Goal: Task Accomplishment & Management: Use online tool/utility

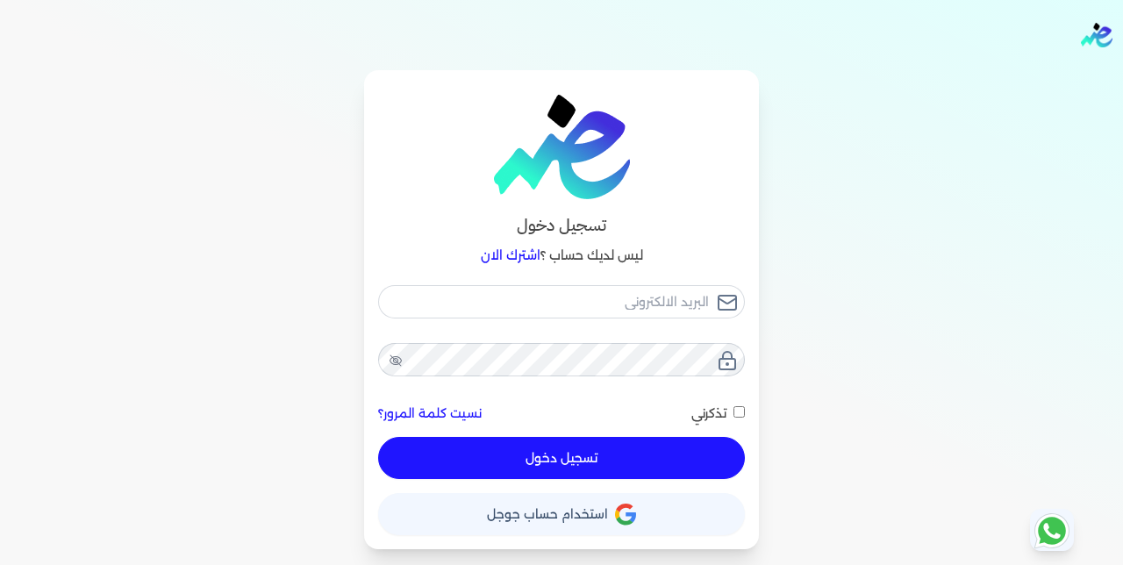
click at [685, 509] on button "حساب استخدام حساب جوجل" at bounding box center [561, 514] width 367 height 42
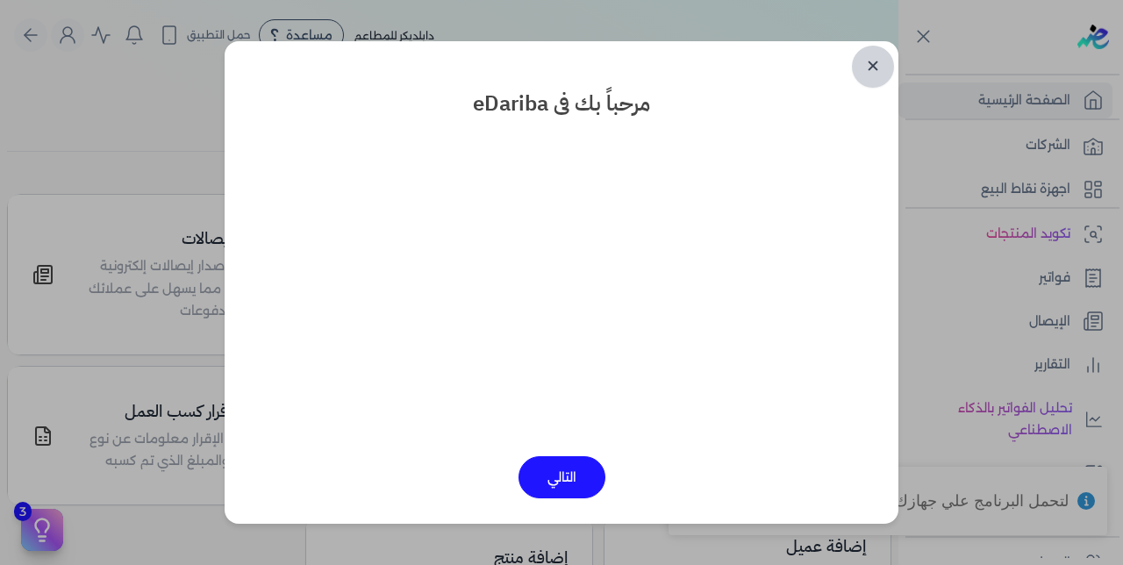
click at [879, 64] on link "✕" at bounding box center [873, 67] width 42 height 42
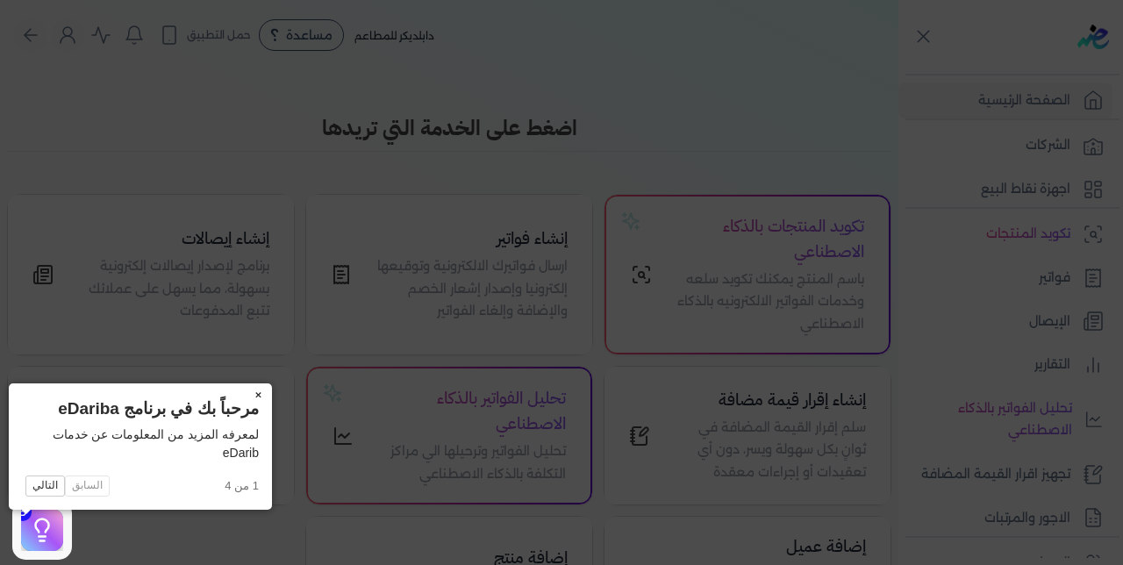
click at [244, 396] on button "×" at bounding box center [258, 396] width 28 height 25
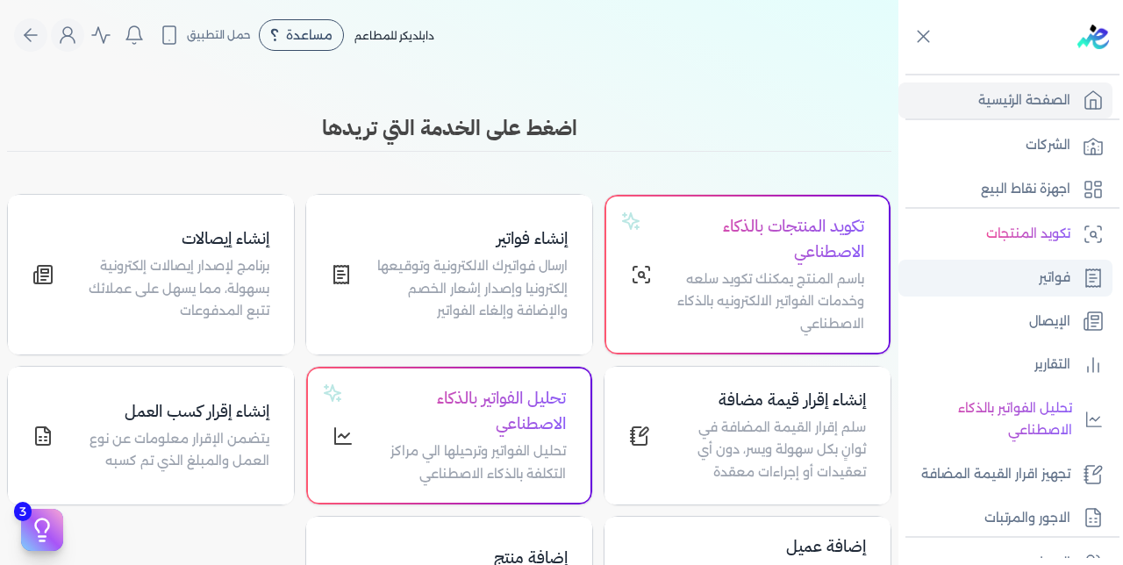
scroll to position [252, 0]
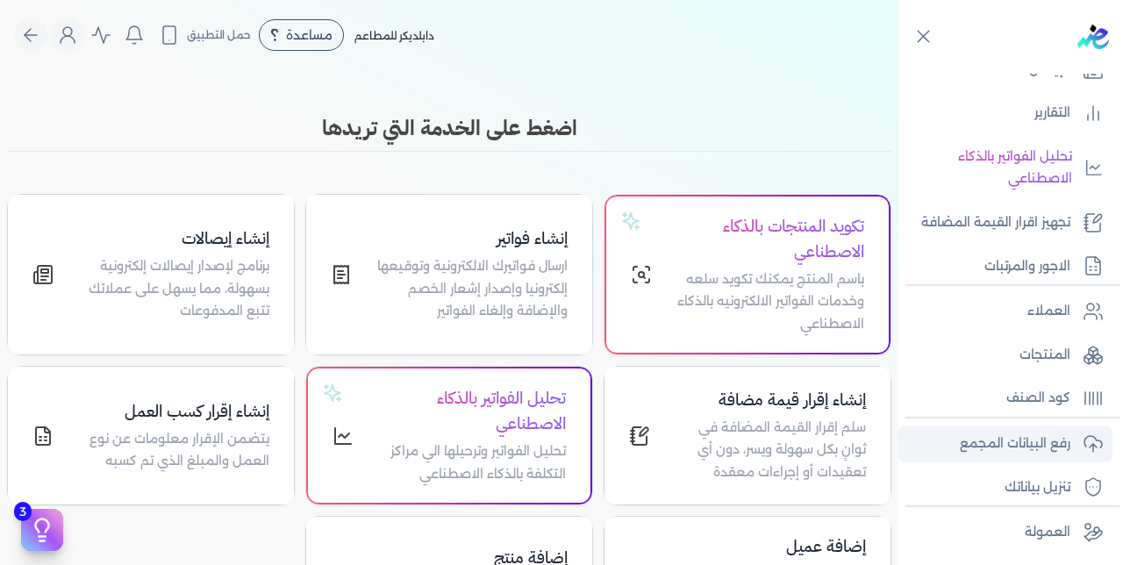
click at [1015, 436] on p "رفع البيانات المجمع" at bounding box center [1015, 444] width 111 height 23
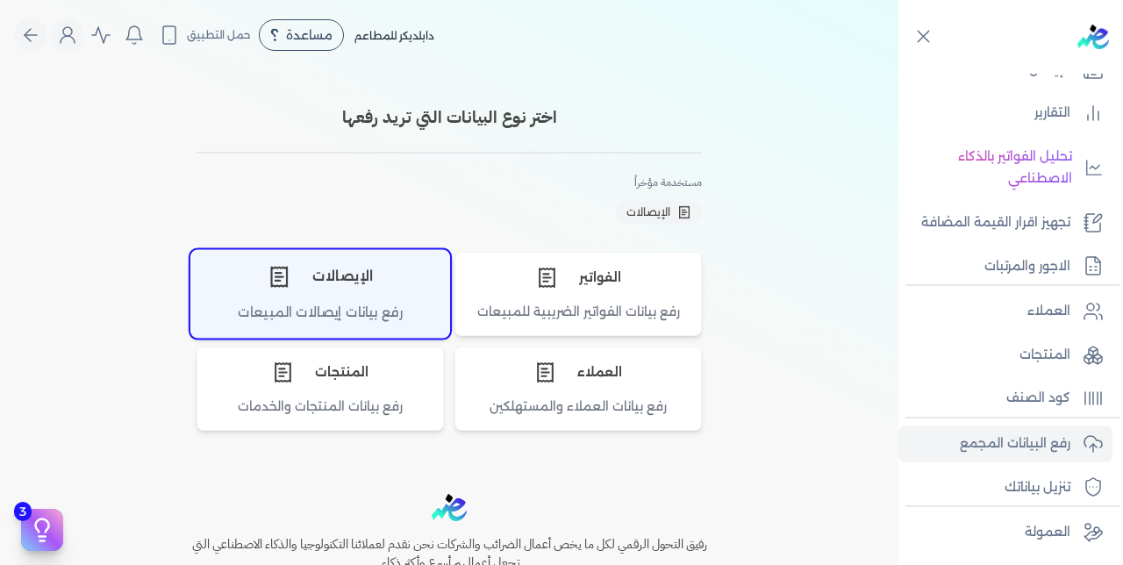
click at [341, 297] on div "الإيصالات" at bounding box center [320, 276] width 258 height 53
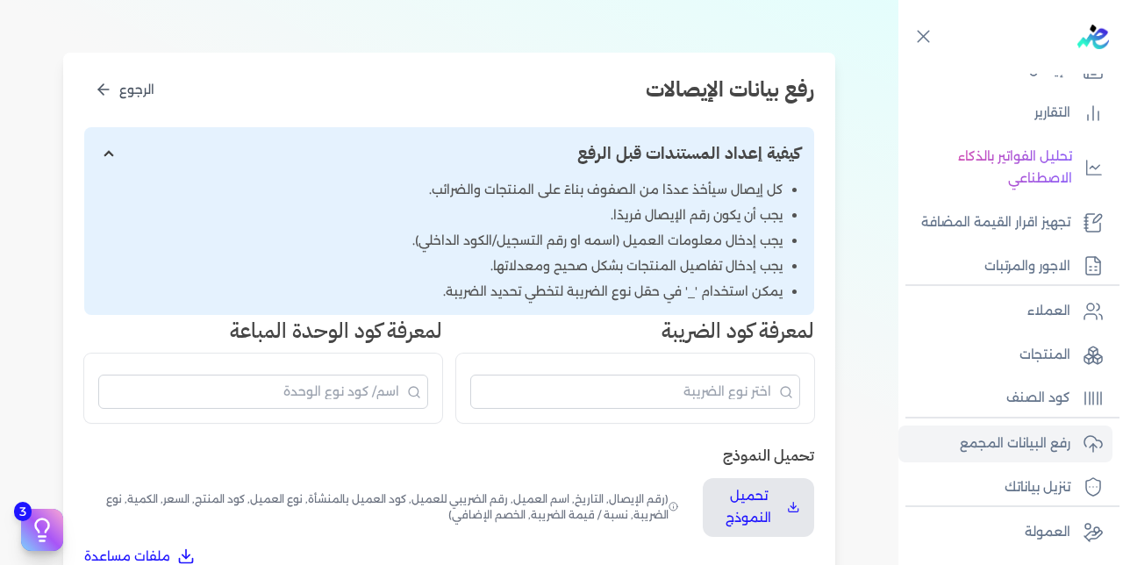
scroll to position [357, 0]
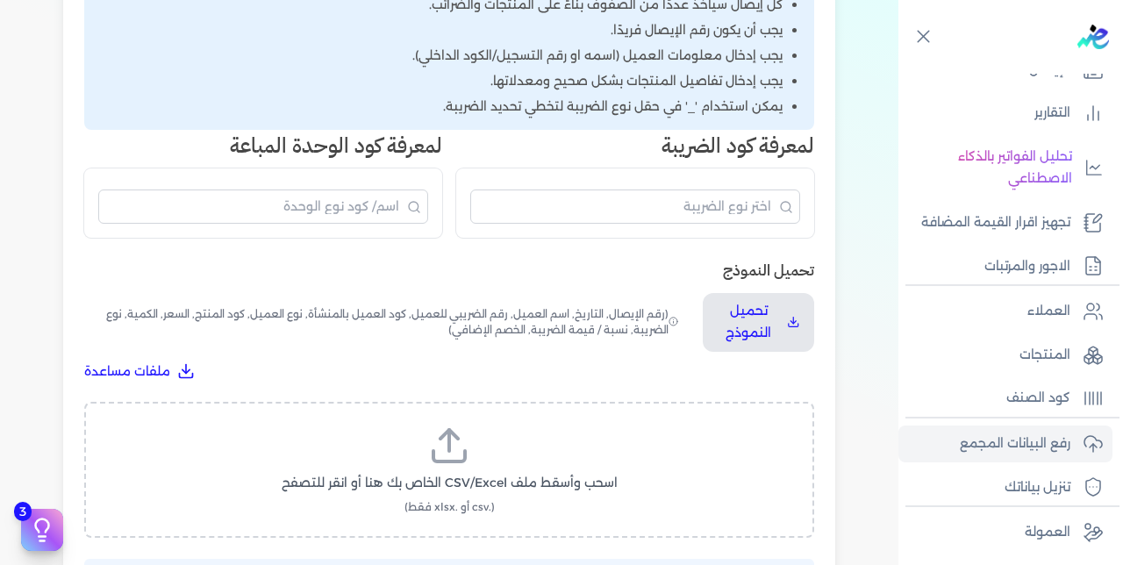
click at [492, 425] on label "اسحب وأسقط ملف CSV/Excel الخاص بك هنا أو انقر للتصفح (.csv أو .xlsx فقط)" at bounding box center [449, 470] width 685 height 90
click at [0, 0] on input "اسحب وأسقط ملف CSV/Excel الخاص بك هنا أو انقر للتصفح (.csv أو .xlsx فقط)" at bounding box center [0, 0] width 0 height 0
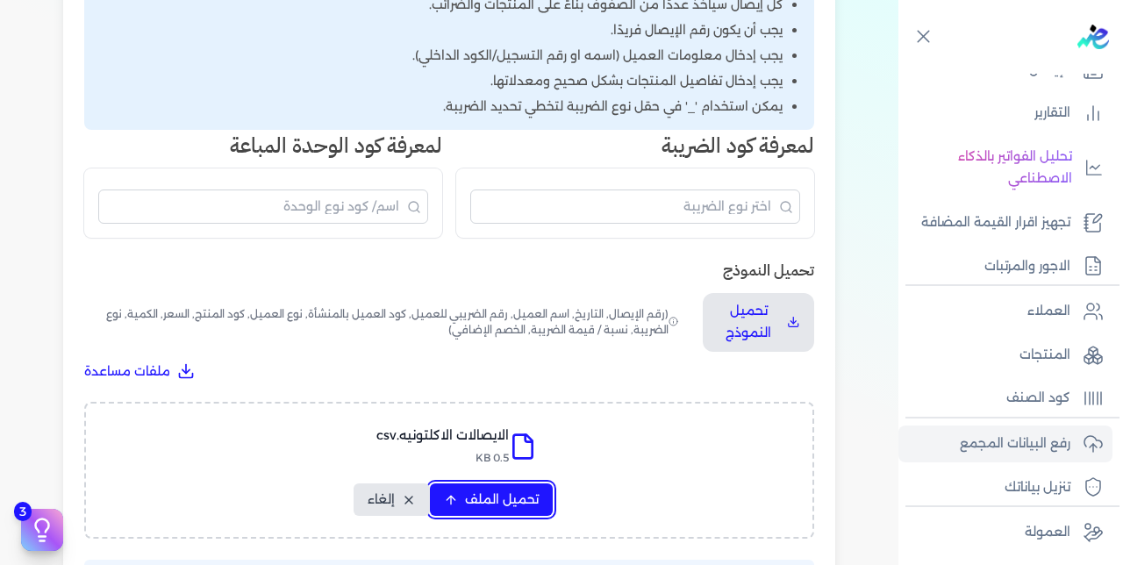
click at [484, 484] on button "تحميل الملف" at bounding box center [491, 500] width 123 height 32
select select "رقم الإيصال"
select select "سيريال المنتج"
select select "السعر"
select select "الكمية"
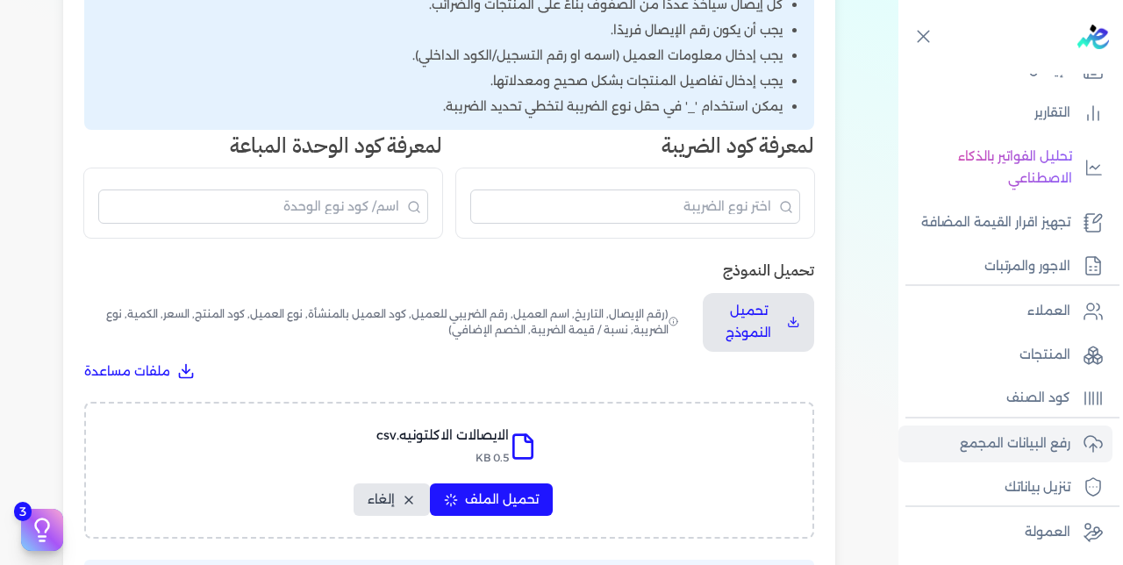
select select "نوع الضريبة"
select select "نسبة / قيمة الضريبة"
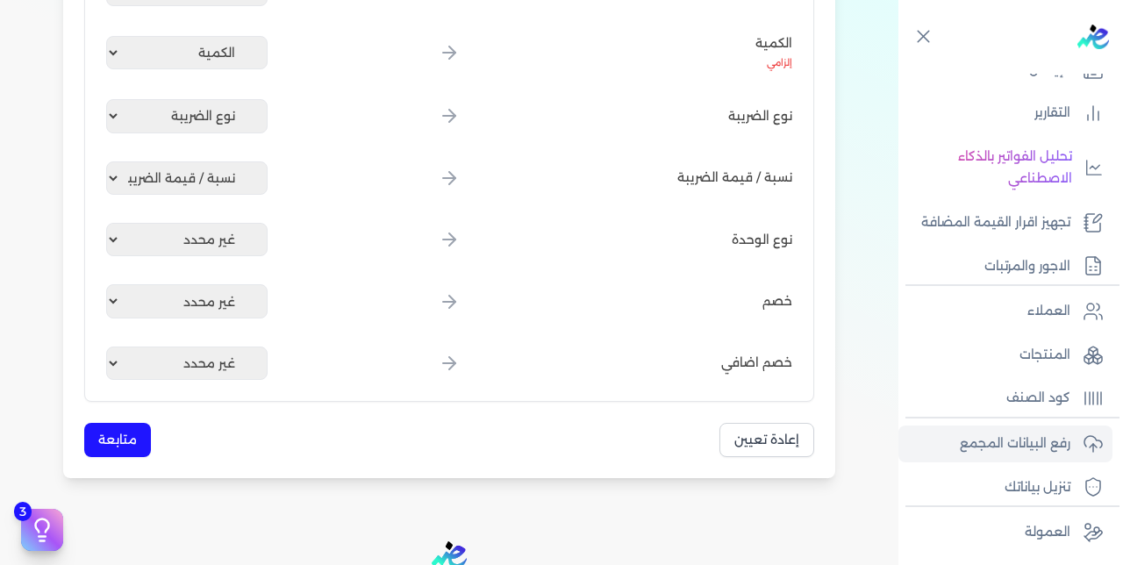
scroll to position [1264, 0]
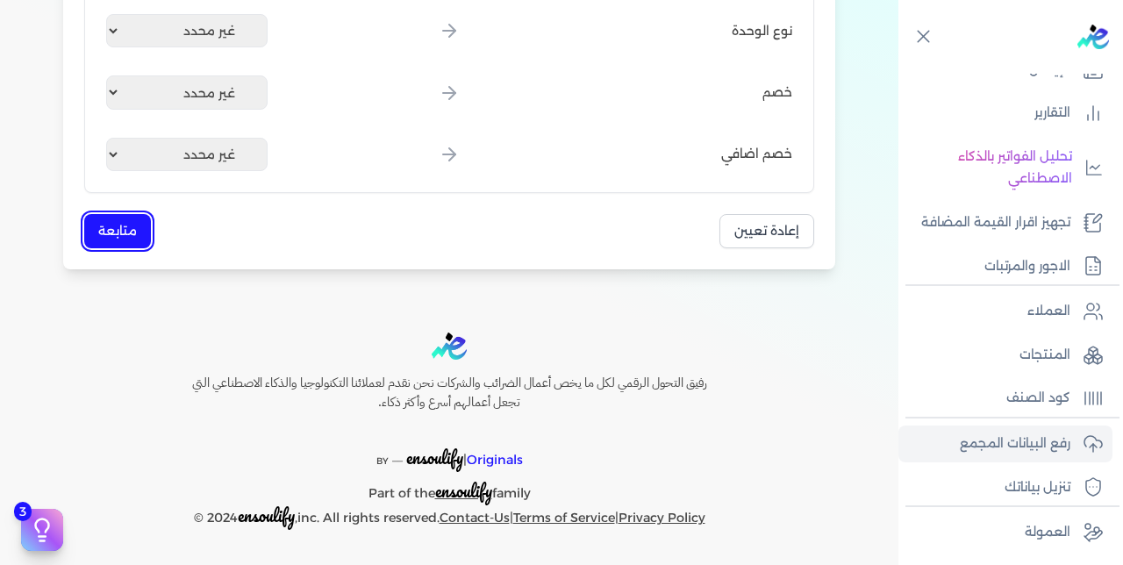
click at [131, 224] on button "متابعة" at bounding box center [117, 231] width 67 height 34
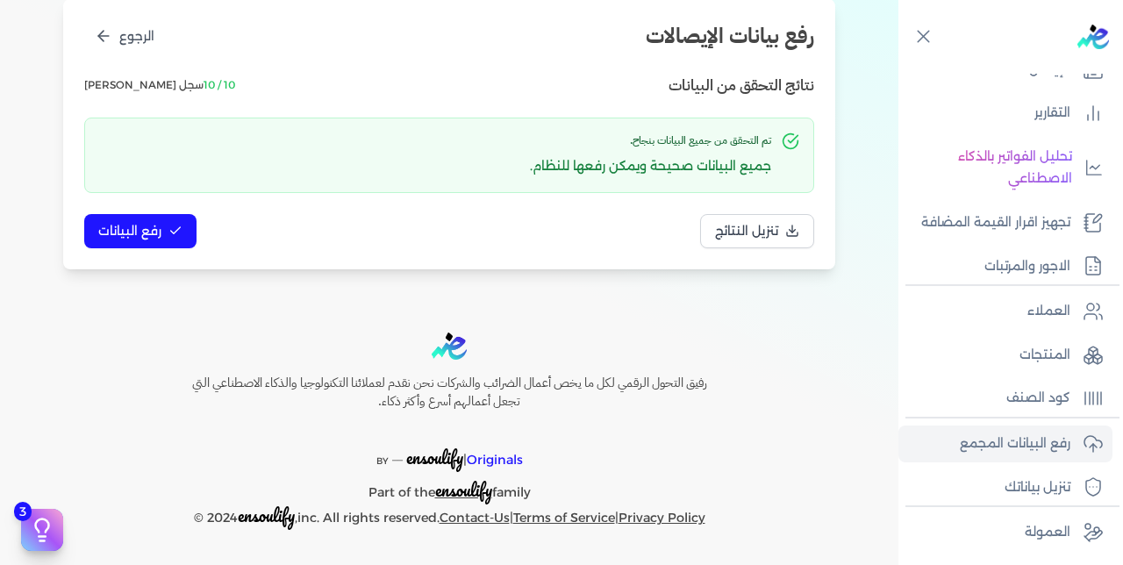
scroll to position [226, 0]
click at [141, 229] on span "رفع البيانات" at bounding box center [129, 231] width 63 height 18
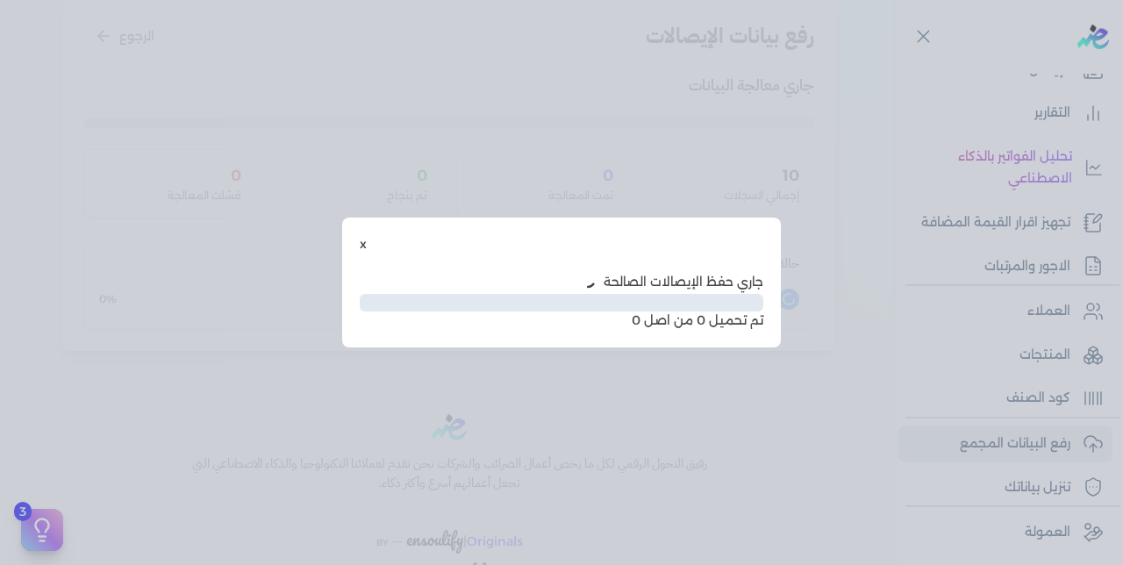
scroll to position [129, 0]
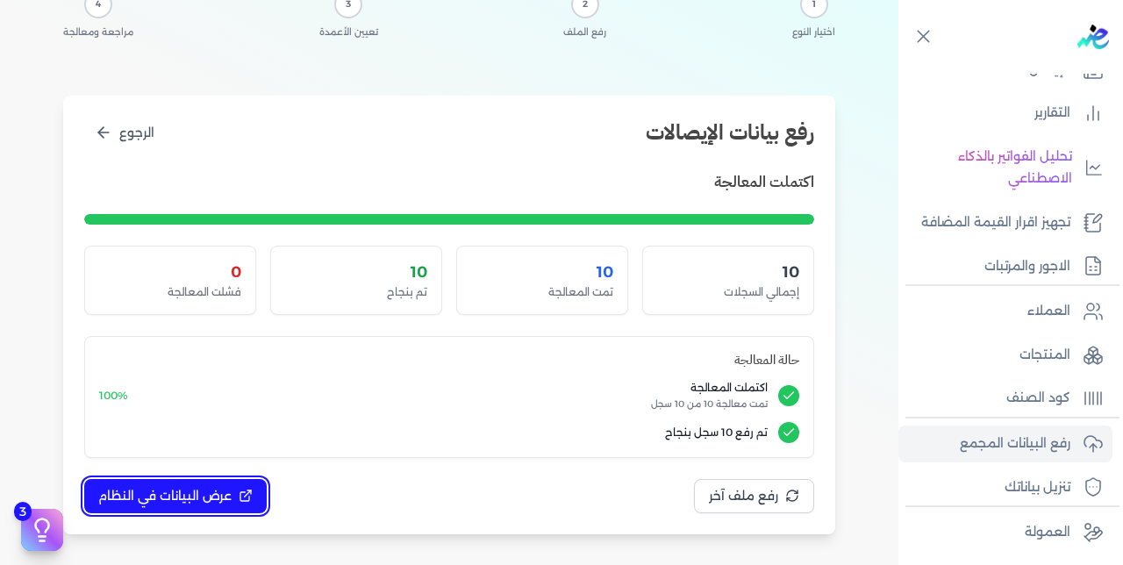
click at [169, 481] on button "عرض البيانات في النظام" at bounding box center [175, 496] width 183 height 34
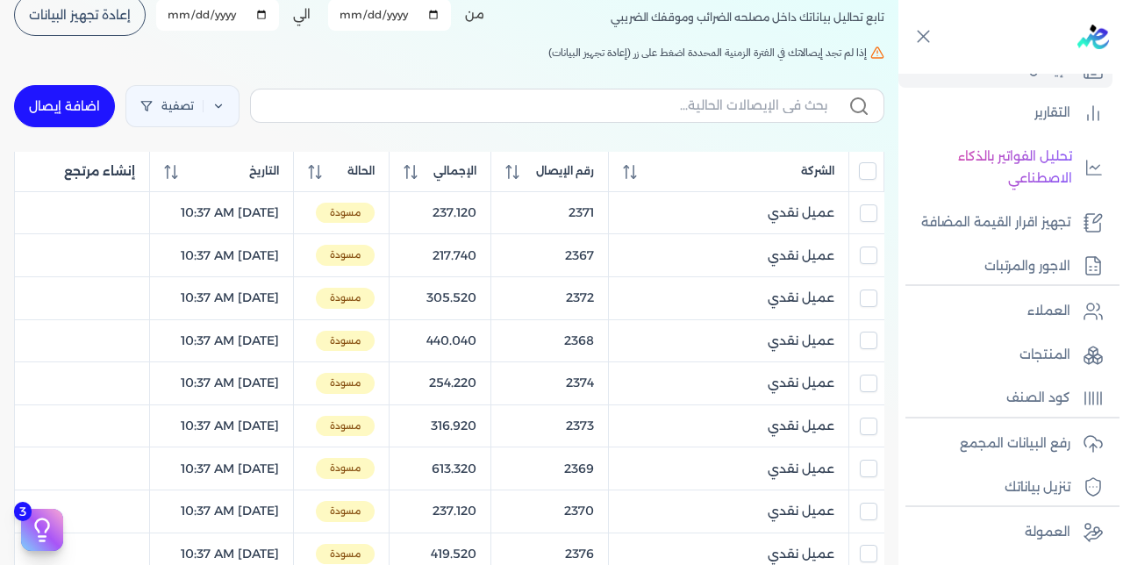
click at [872, 176] on input "All items unselected" at bounding box center [868, 171] width 18 height 18
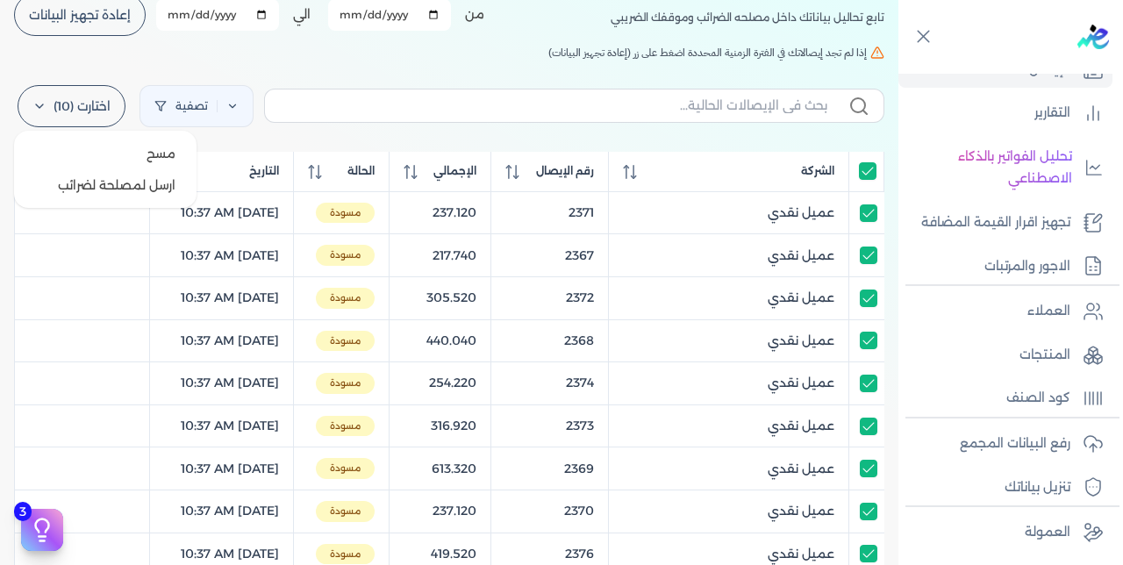
click at [75, 114] on label "اختارت (10)" at bounding box center [72, 106] width 108 height 42
click at [131, 184] on button "ارسل لمصلحة لضرائب" at bounding box center [105, 185] width 169 height 32
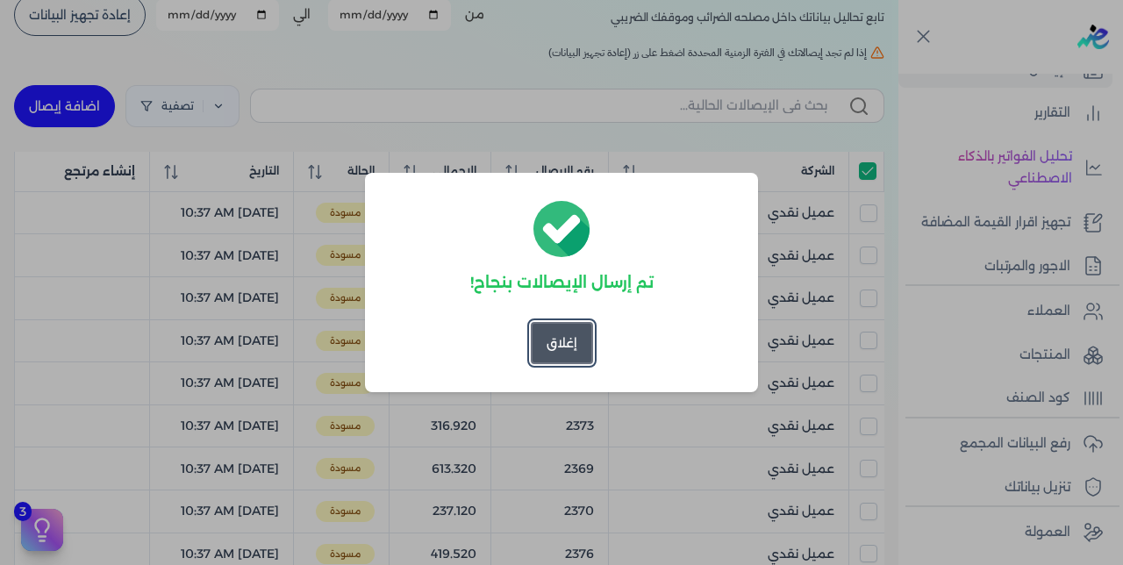
click at [550, 344] on button "إغلاق" at bounding box center [562, 343] width 62 height 42
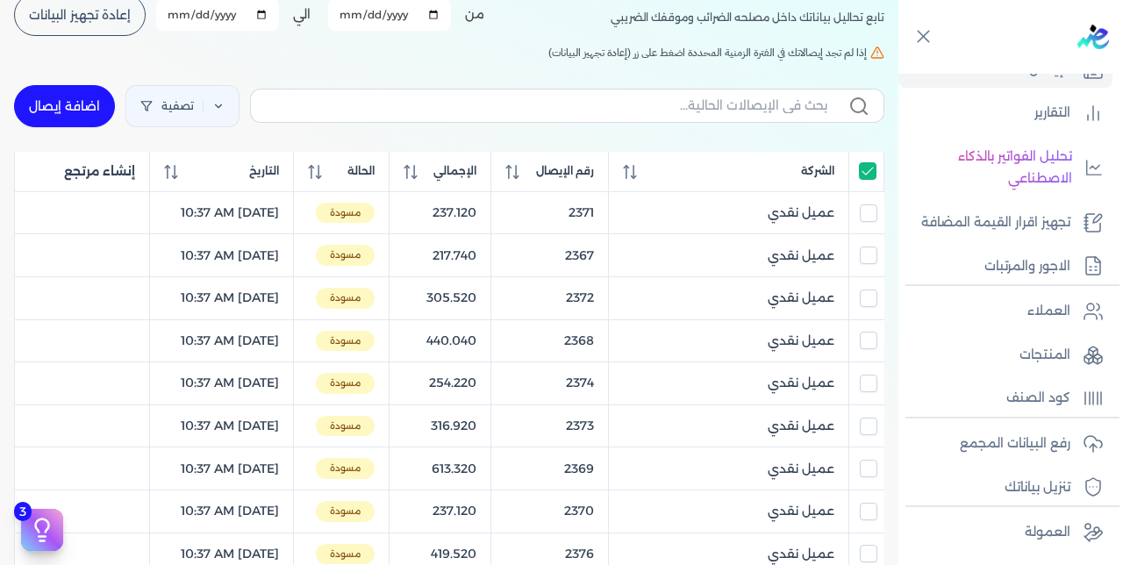
click at [868, 168] on input "All items selected" at bounding box center [868, 171] width 18 height 18
checkbox input "false"
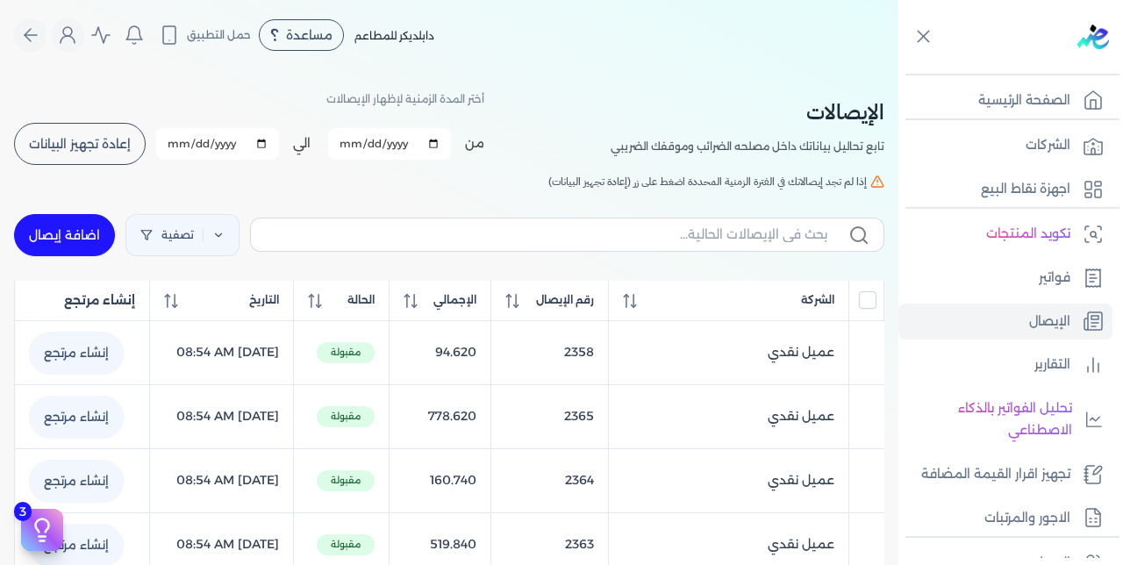
click at [84, 153] on button "إعادة تجهيز البيانات" at bounding box center [80, 144] width 132 height 42
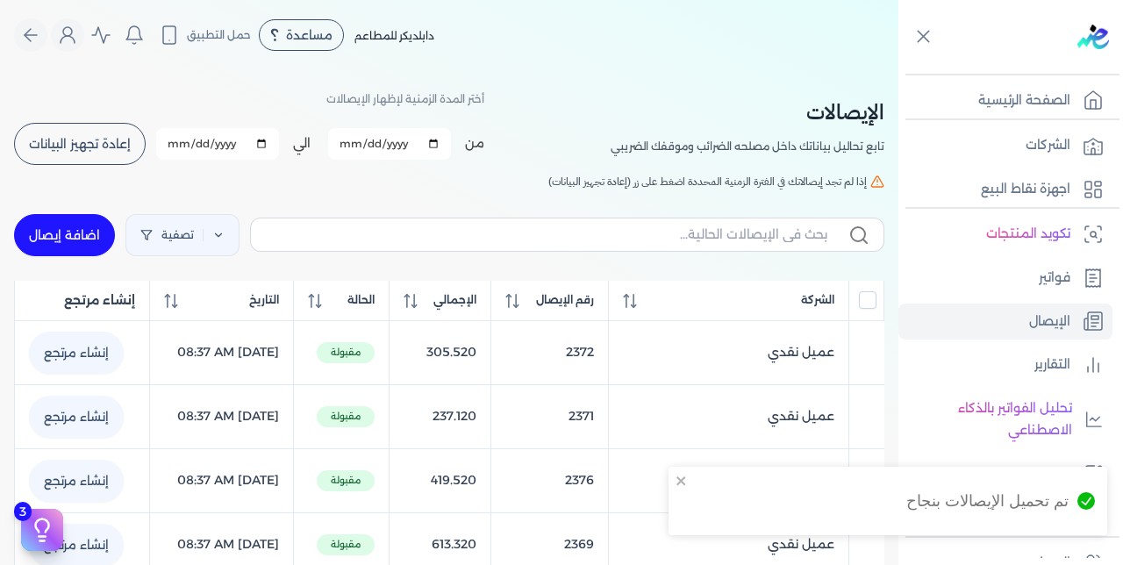
checkbox input "false"
click at [589, 303] on span "رقم الإيصال" at bounding box center [565, 300] width 58 height 16
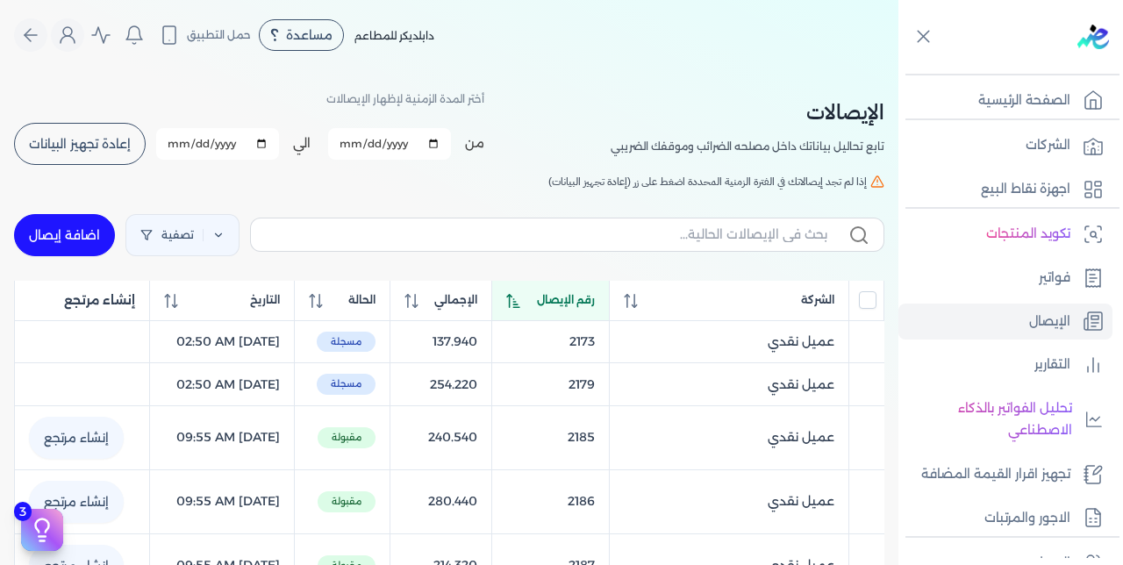
click at [589, 303] on span "رقم الإيصال" at bounding box center [566, 300] width 58 height 16
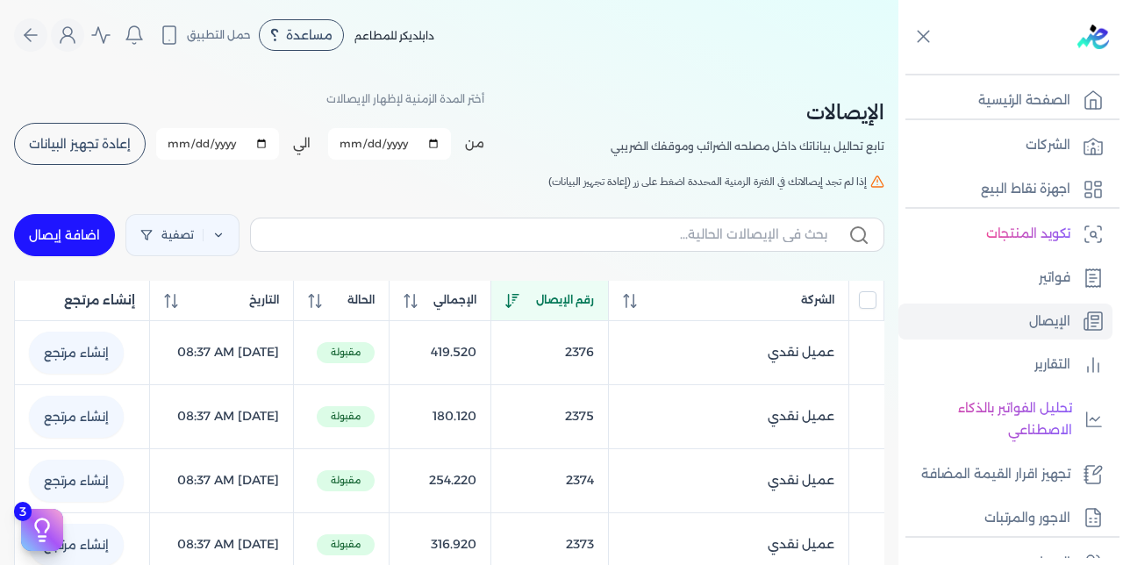
click at [589, 303] on span "رقم الإيصال" at bounding box center [565, 300] width 58 height 16
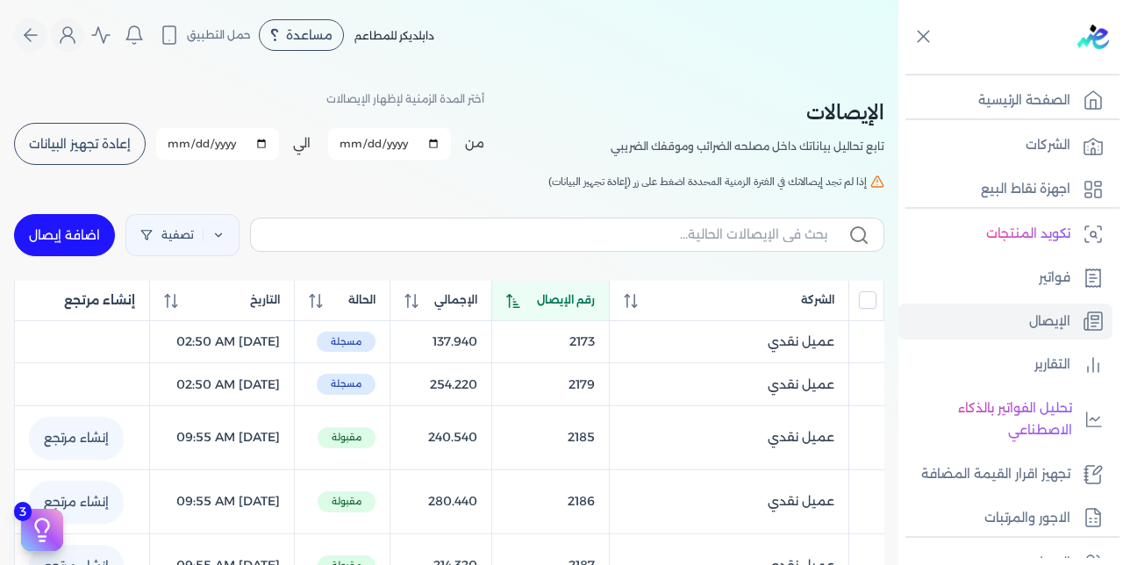
click at [589, 303] on span "رقم الإيصال" at bounding box center [566, 300] width 58 height 16
